Goal: Find specific page/section: Find specific page/section

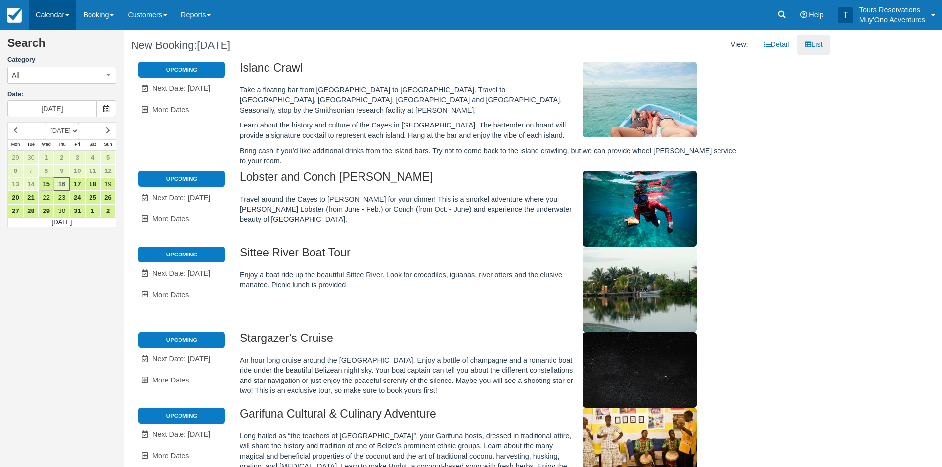
click at [43, 19] on link "Calendar" at bounding box center [52, 15] width 47 height 30
click at [54, 84] on link "Inventory" at bounding box center [68, 84] width 78 height 21
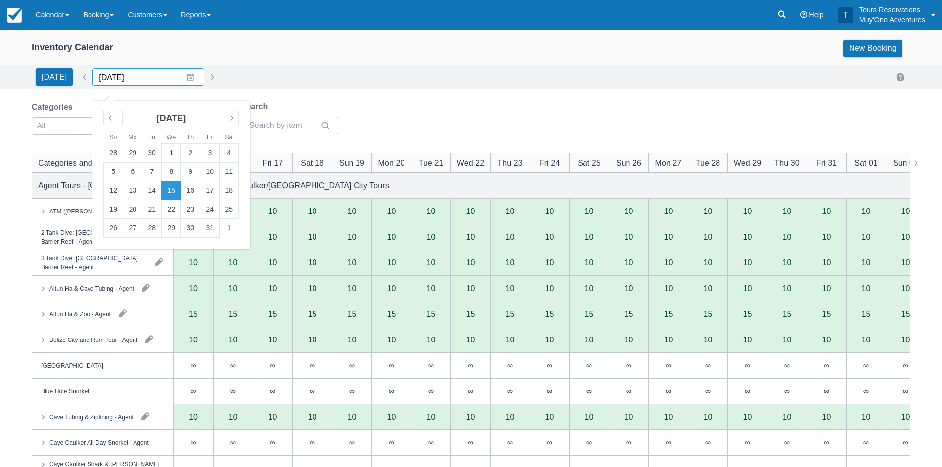
click at [128, 77] on input "10/15/25" at bounding box center [148, 77] width 112 height 18
click at [225, 119] on icon "Move forward to switch to the next month." at bounding box center [229, 117] width 9 height 9
click at [185, 193] on td "15" at bounding box center [190, 191] width 19 height 19
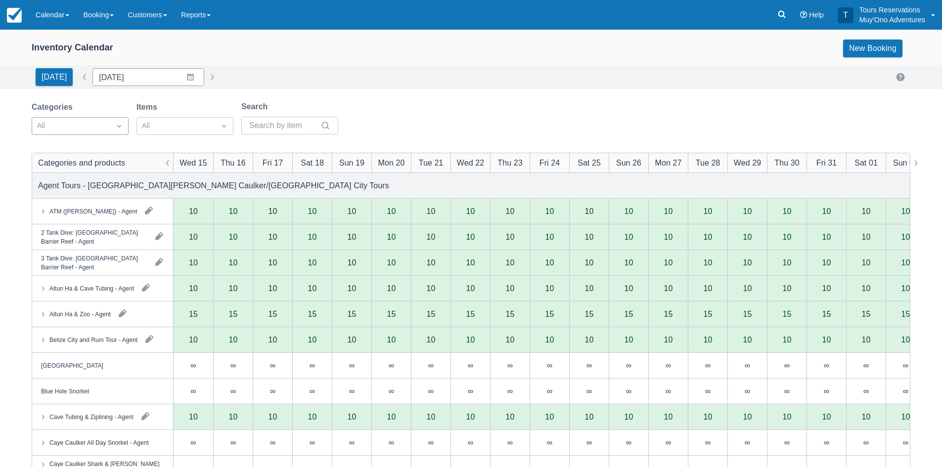
click at [74, 119] on div "All" at bounding box center [71, 126] width 78 height 16
type input "01/15/26"
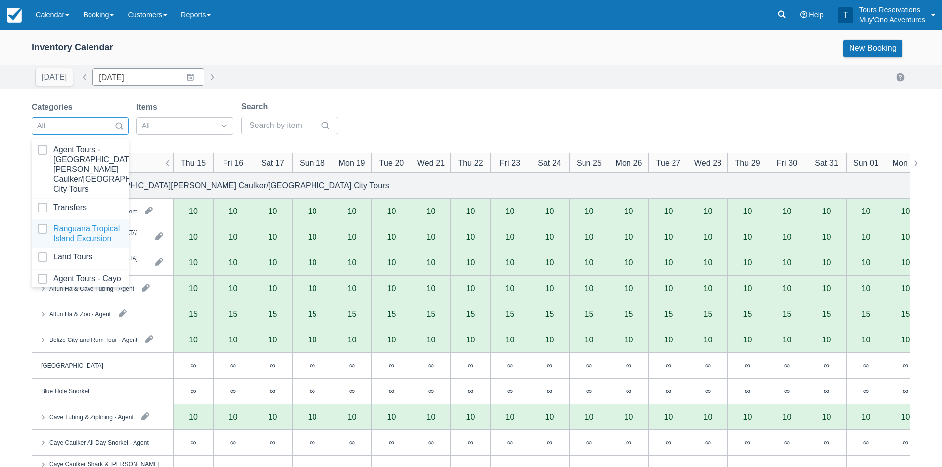
scroll to position [101, 0]
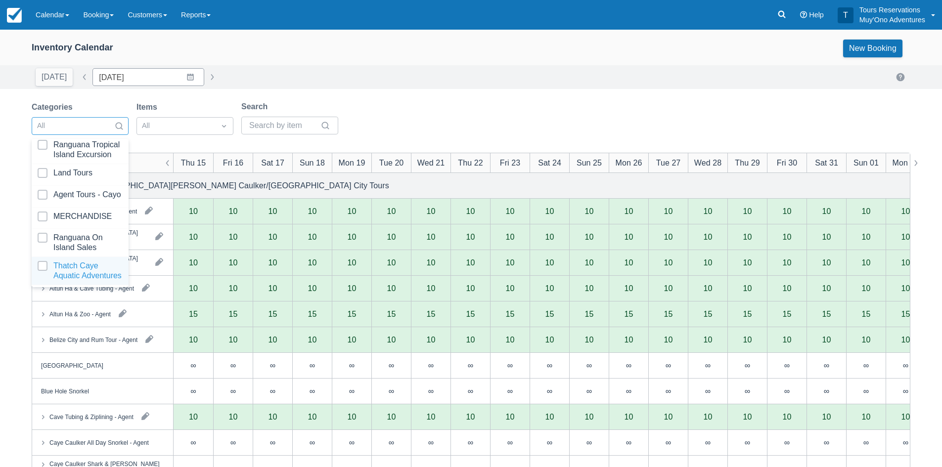
click at [67, 267] on div at bounding box center [80, 271] width 85 height 20
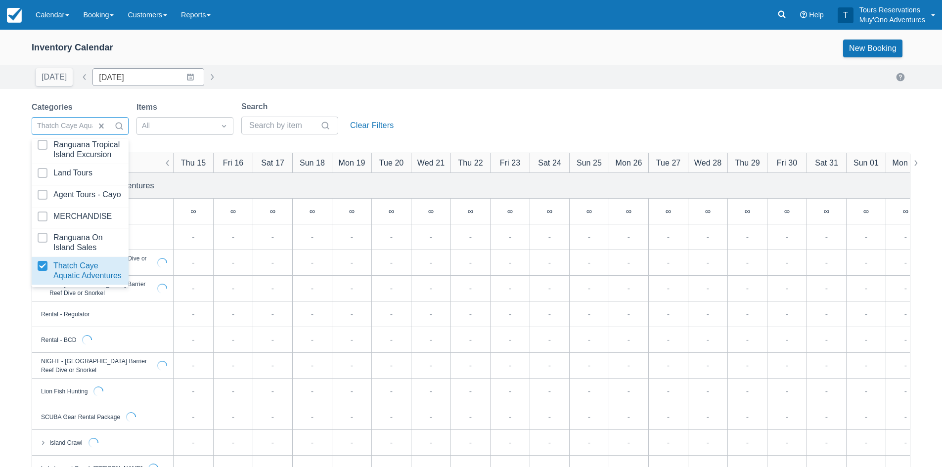
click at [449, 91] on div "Inventory Calendar New Booking Today Date 01/15/26 Navigate forward to interact…" at bounding box center [471, 317] width 942 height 575
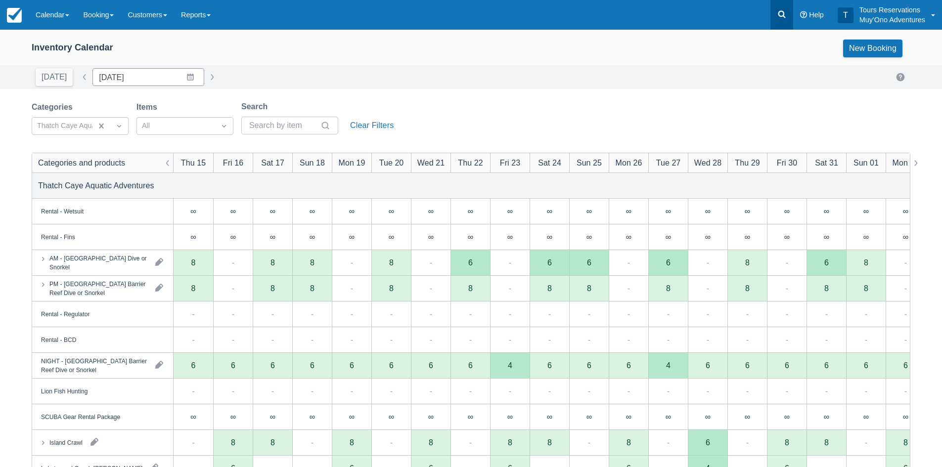
click at [776, 15] on link at bounding box center [782, 15] width 23 height 30
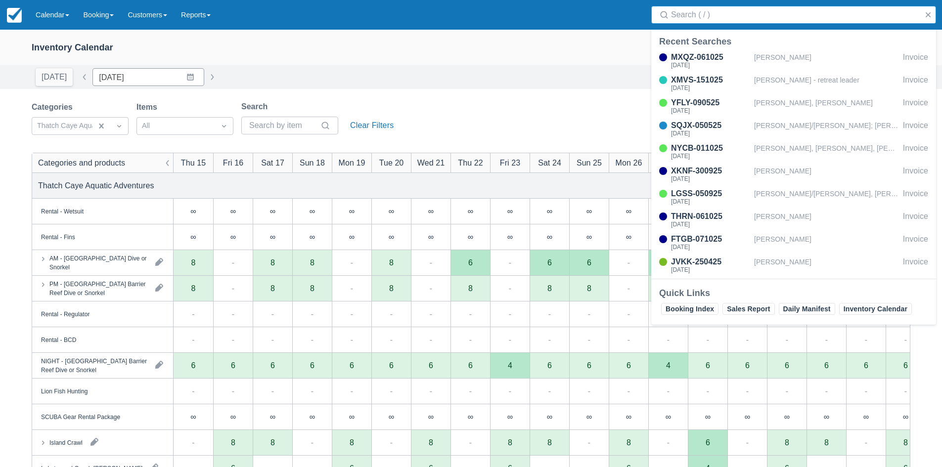
click at [735, 23] on input "Search" at bounding box center [795, 15] width 249 height 18
click at [735, 15] on input "Search" at bounding box center [795, 15] width 249 height 18
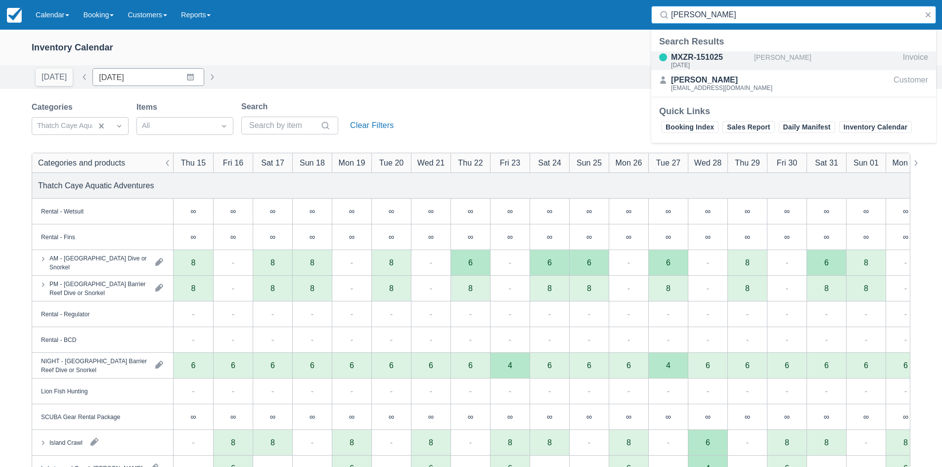
type input "joel t"
click at [749, 65] on div "Sat Dec 20, 2025" at bounding box center [710, 65] width 79 height 6
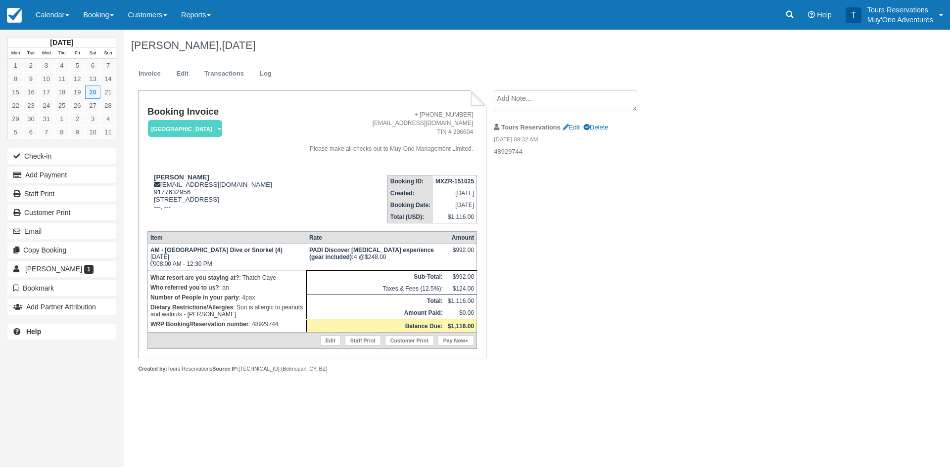
click at [465, 183] on strong "MXZR-151025" at bounding box center [454, 181] width 39 height 7
click at [453, 179] on strong "MXZR-151025" at bounding box center [454, 181] width 39 height 7
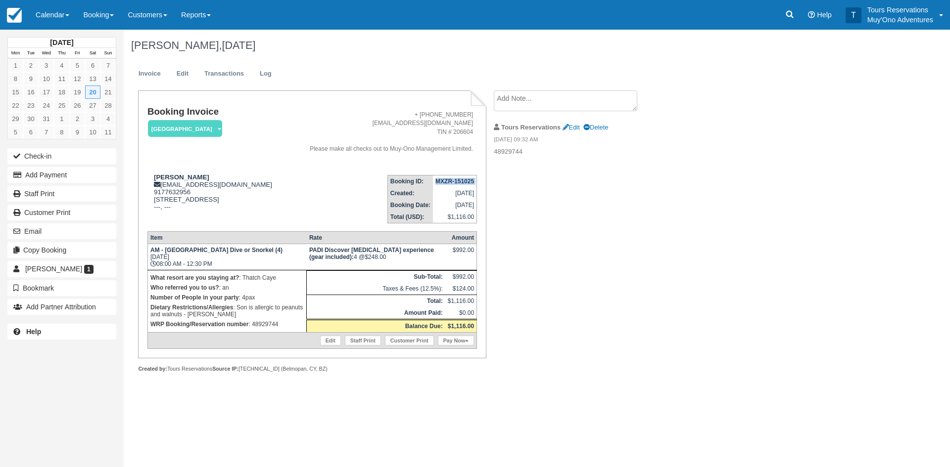
copy tbody "MXZR-151025"
